Goal: Task Accomplishment & Management: Use online tool/utility

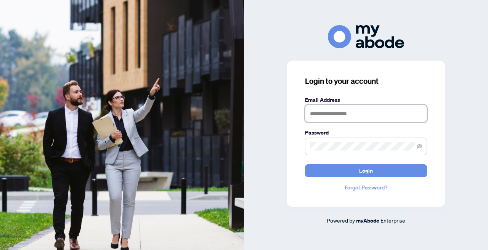
type input "**********"
click at [366, 171] on button "Login" at bounding box center [366, 170] width 122 height 13
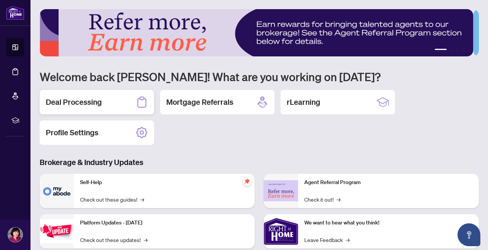
click at [96, 103] on h2 "Deal Processing" at bounding box center [74, 102] width 56 height 11
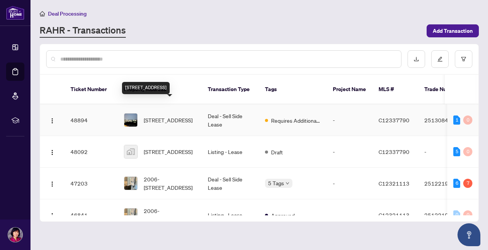
click at [164, 116] on span "[STREET_ADDRESS]" at bounding box center [168, 120] width 49 height 8
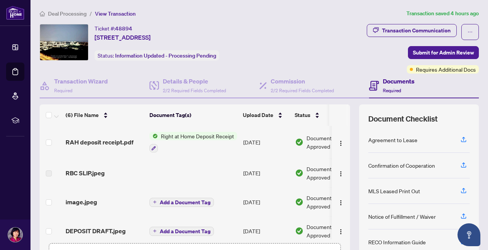
click at [182, 137] on span "Right at Home Deposit Receipt" at bounding box center [197, 136] width 79 height 8
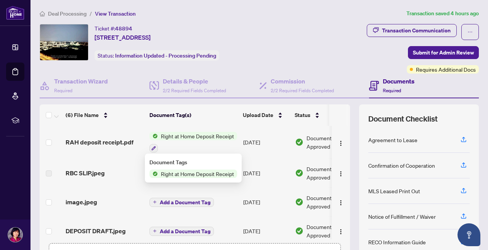
click at [182, 137] on span "Right at Home Deposit Receipt" at bounding box center [197, 136] width 79 height 8
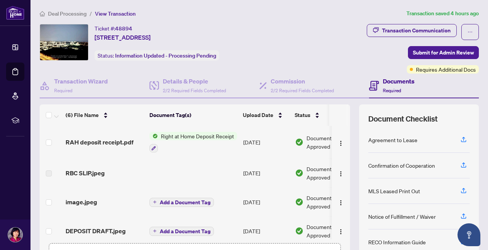
click at [182, 137] on span "Right at Home Deposit Receipt" at bounding box center [197, 136] width 79 height 8
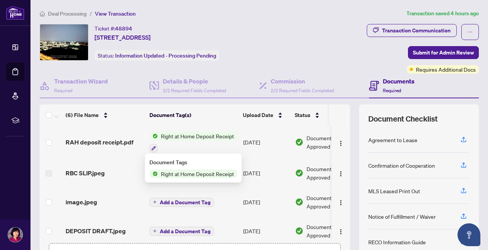
click at [183, 176] on span "Right at Home Deposit Receipt" at bounding box center [197, 174] width 79 height 8
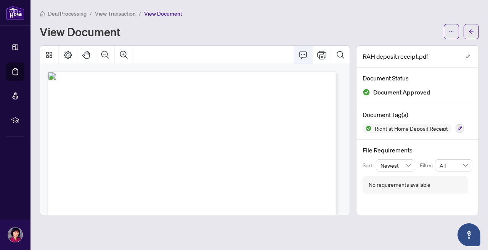
click at [303, 55] on icon "Comment" at bounding box center [303, 54] width 9 height 9
